Goal: Task Accomplishment & Management: Complete application form

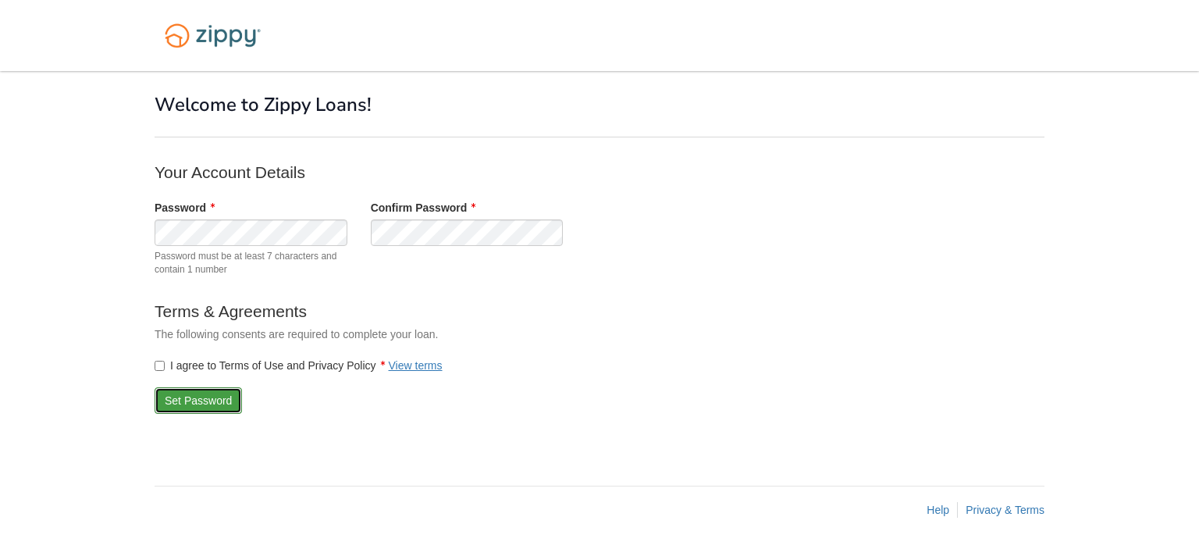
click at [183, 399] on button "Set Password" at bounding box center [198, 400] width 87 height 27
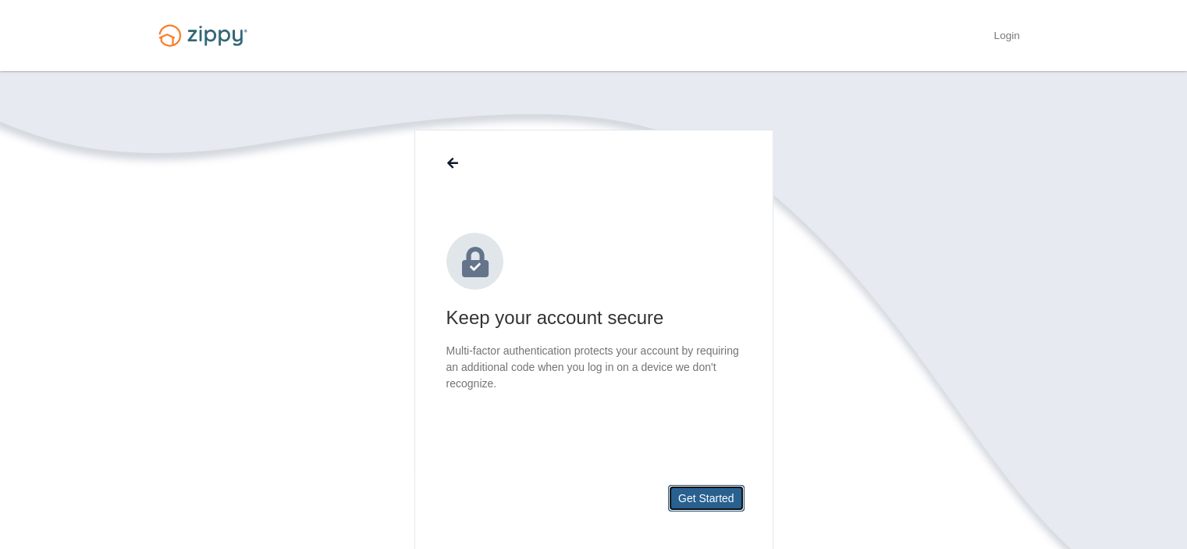
click at [700, 500] on button "Get Started" at bounding box center [706, 498] width 77 height 27
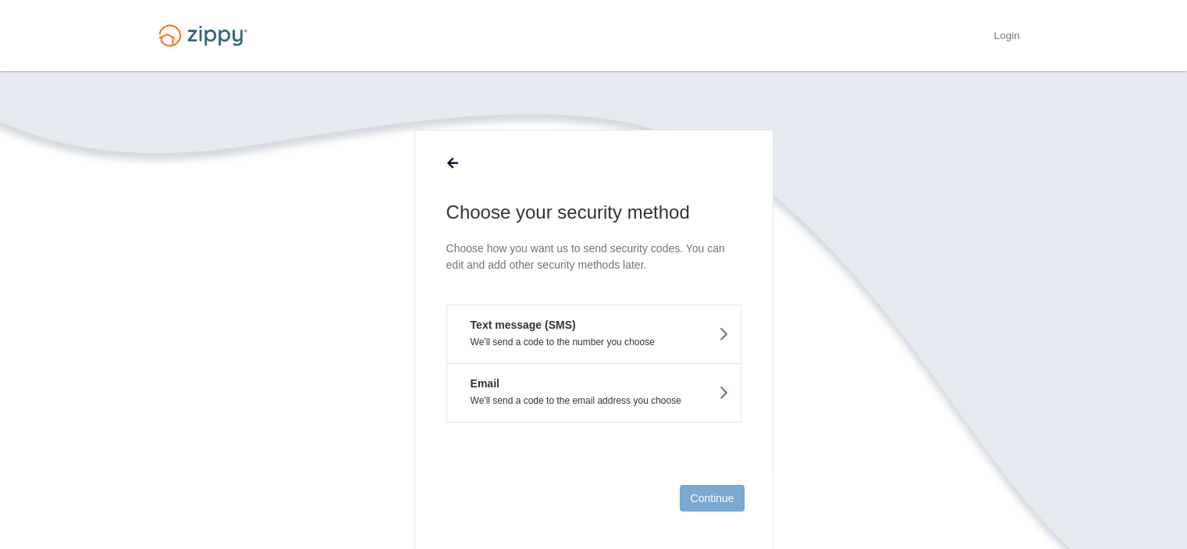
click at [721, 336] on icon at bounding box center [723, 334] width 11 height 17
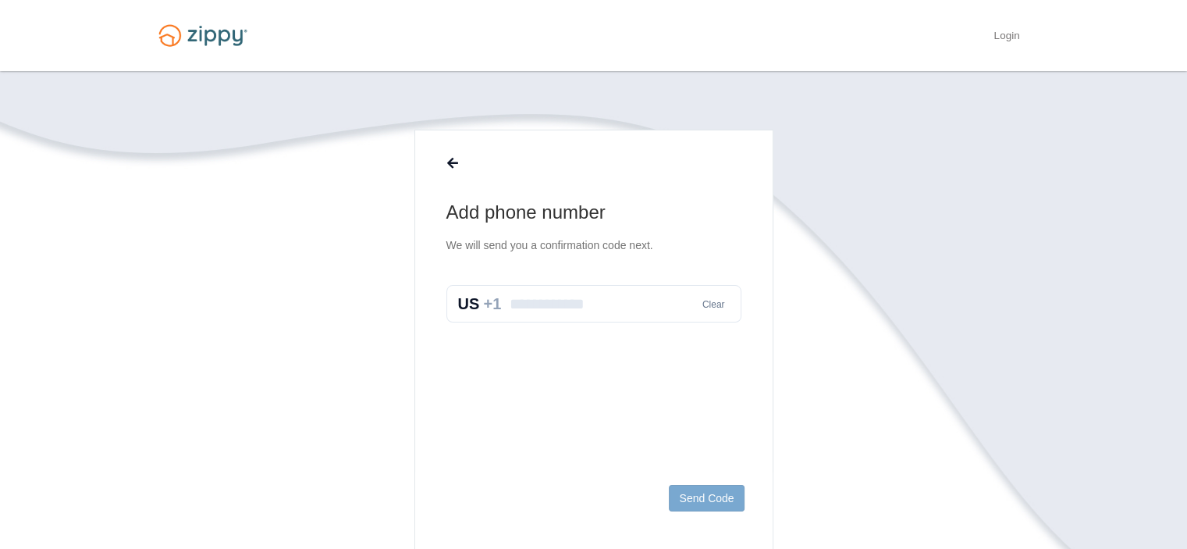
click at [607, 312] on input "text" at bounding box center [594, 303] width 295 height 37
type input "**********"
click at [713, 500] on button "Send Code" at bounding box center [706, 498] width 75 height 27
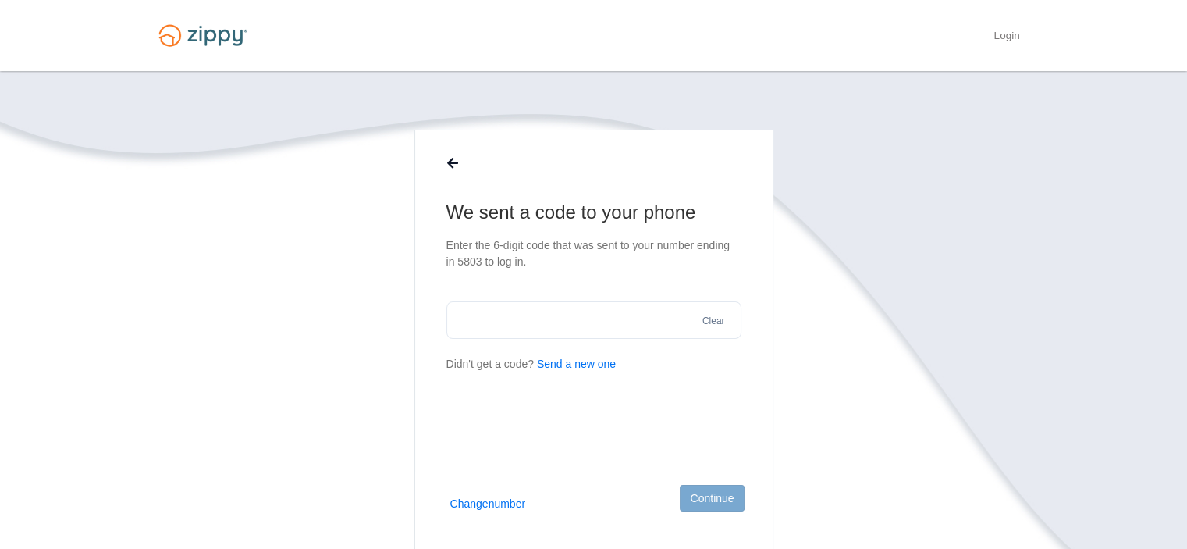
click at [543, 321] on input "text" at bounding box center [594, 319] width 295 height 37
type input "******"
click at [718, 492] on button "Continue" at bounding box center [712, 498] width 64 height 27
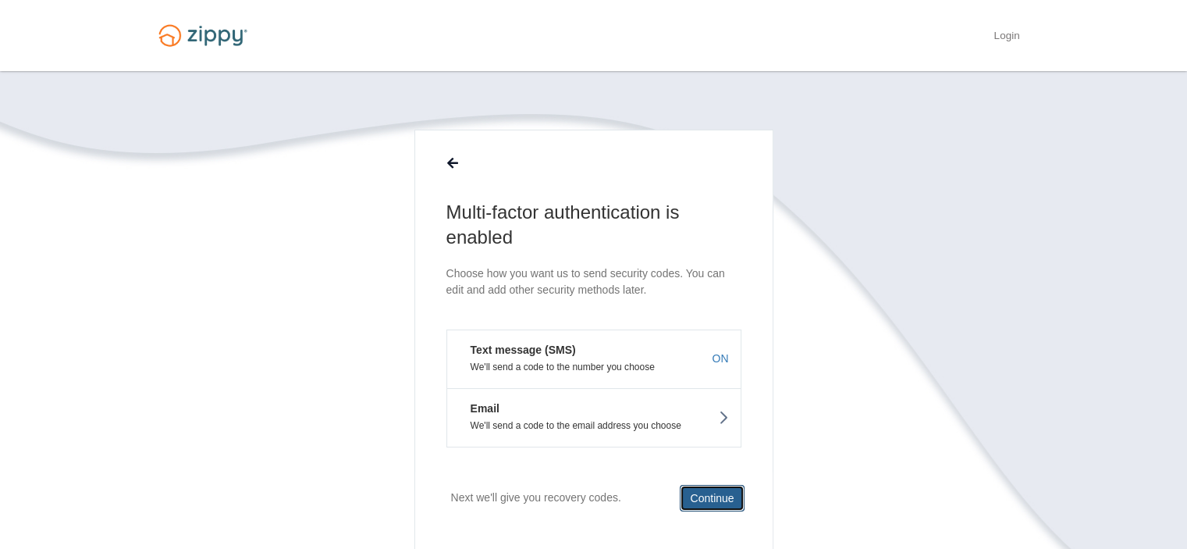
click at [719, 499] on button "Continue" at bounding box center [712, 498] width 64 height 27
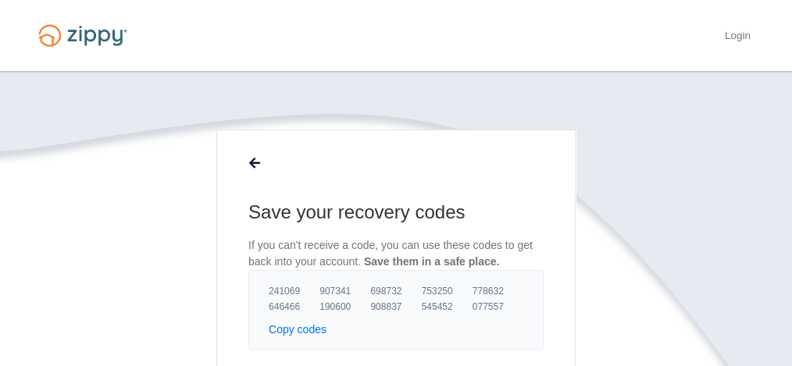
click at [303, 328] on button "Copy codes" at bounding box center [298, 330] width 58 height 16
